Goal: Check status: Check status

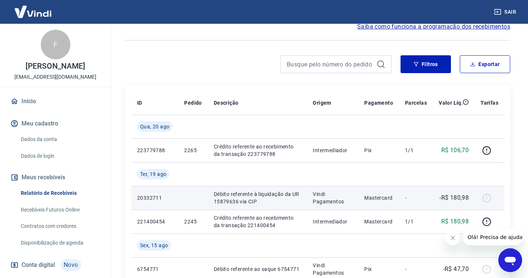
scroll to position [74, 0]
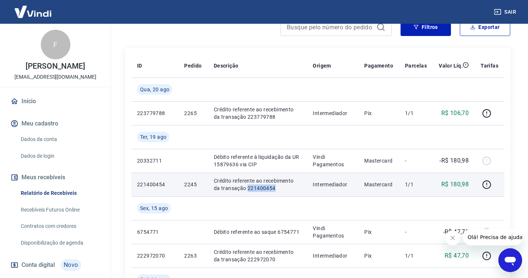
drag, startPoint x: 275, startPoint y: 187, endPoint x: 240, endPoint y: 188, distance: 35.6
click at [240, 188] on p "Crédito referente ao recebimento da transação 221400454" at bounding box center [257, 184] width 87 height 15
copy p "221400454"
